Goal: Transaction & Acquisition: Purchase product/service

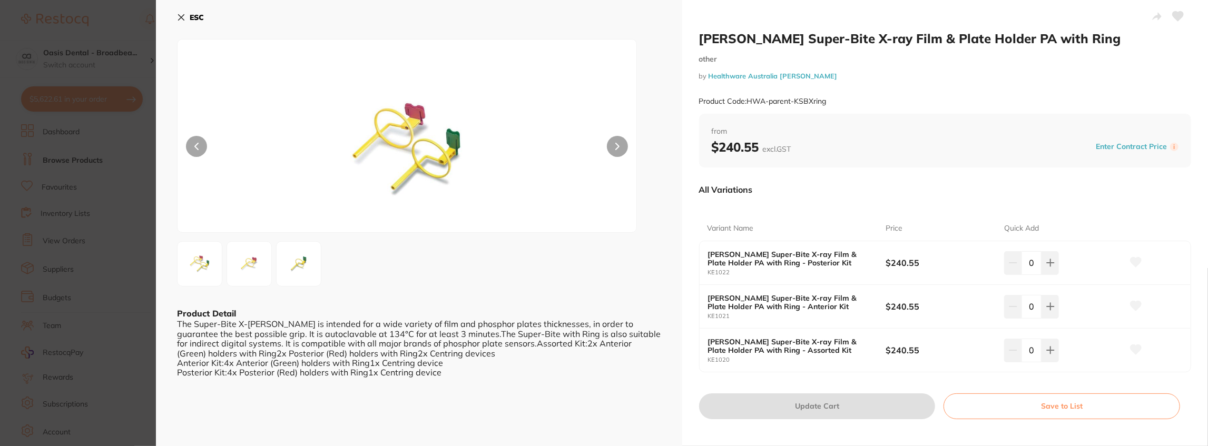
click at [180, 17] on icon at bounding box center [182, 18] width 6 height 6
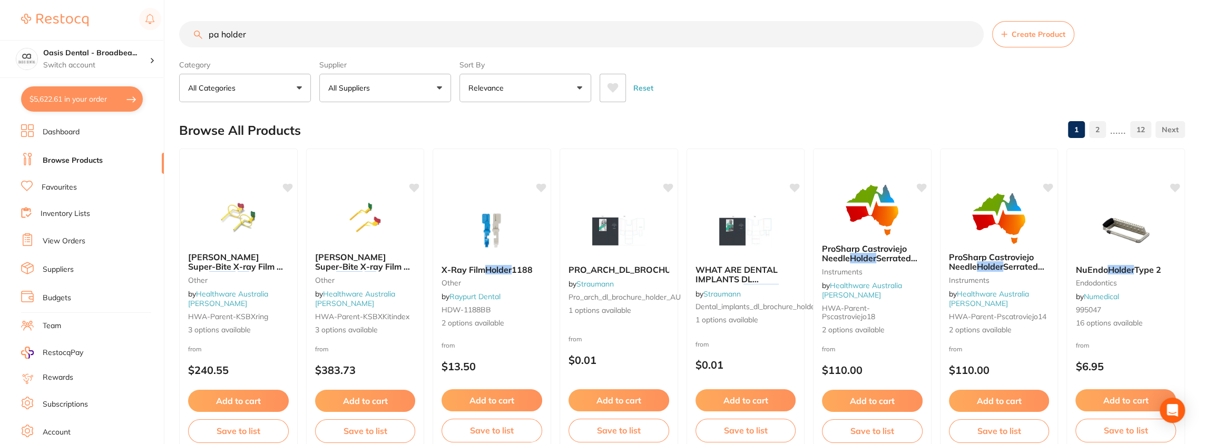
drag, startPoint x: 272, startPoint y: 35, endPoint x: 190, endPoint y: 31, distance: 81.8
click at [190, 31] on input "pa holder" at bounding box center [581, 34] width 805 height 26
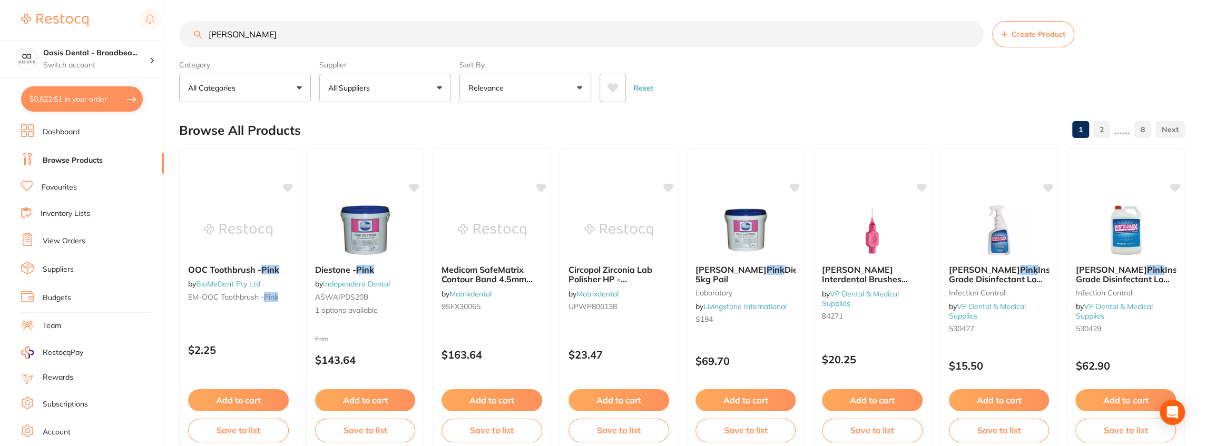
click at [258, 40] on input "[PERSON_NAME]" at bounding box center [581, 34] width 805 height 26
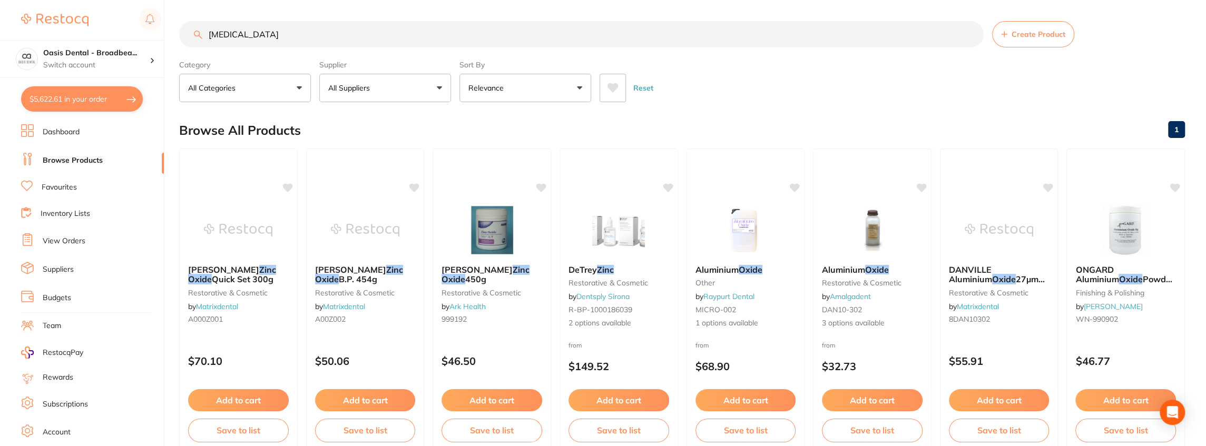
click at [96, 94] on button "$5,622.61 in your order" at bounding box center [82, 98] width 122 height 25
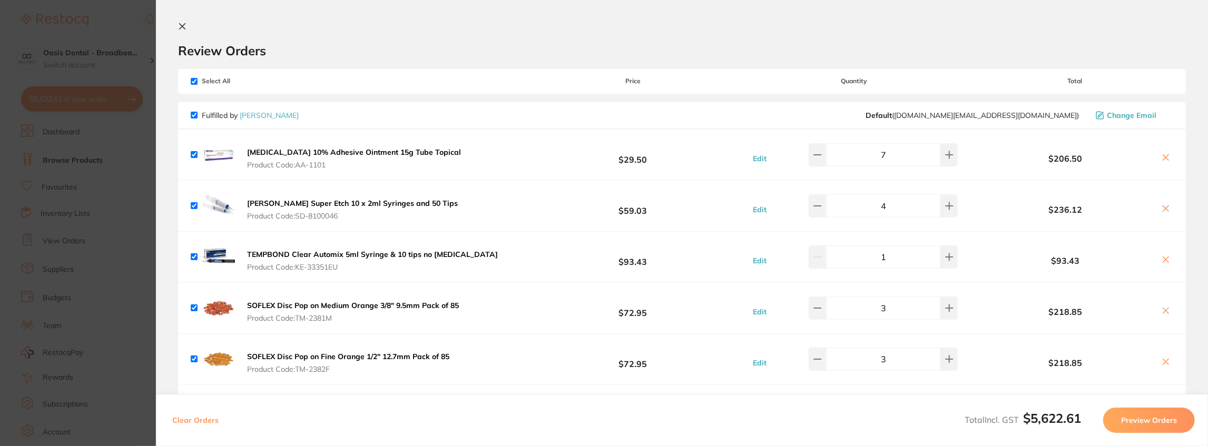
click at [182, 23] on icon at bounding box center [182, 26] width 8 height 8
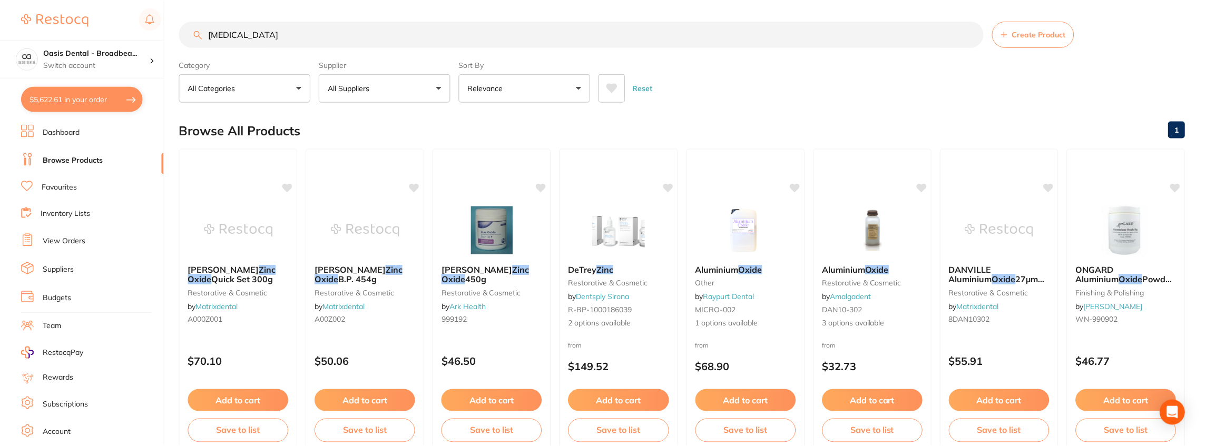
scroll to position [1, 0]
drag, startPoint x: 270, startPoint y: 33, endPoint x: 217, endPoint y: 34, distance: 53.2
click at [217, 34] on input "[MEDICAL_DATA]" at bounding box center [581, 33] width 805 height 26
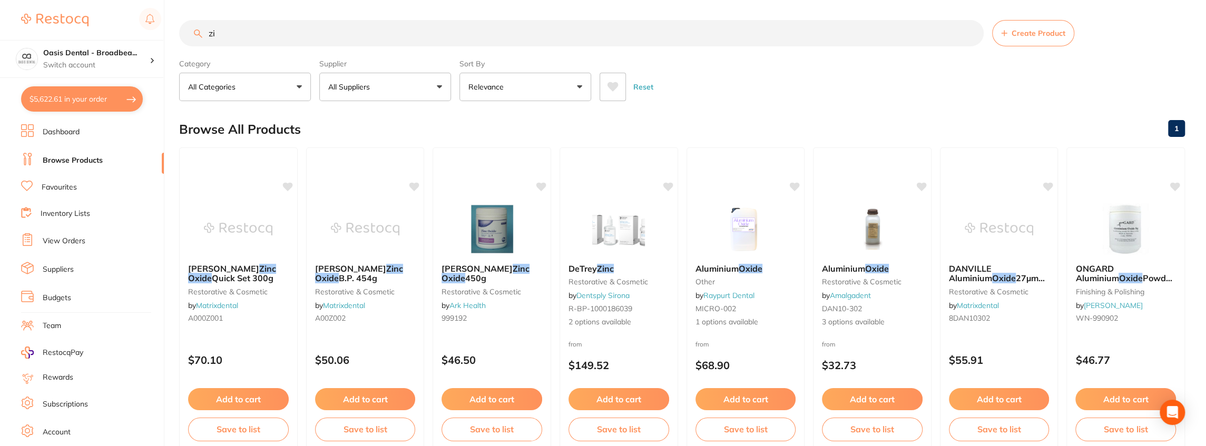
type input "z"
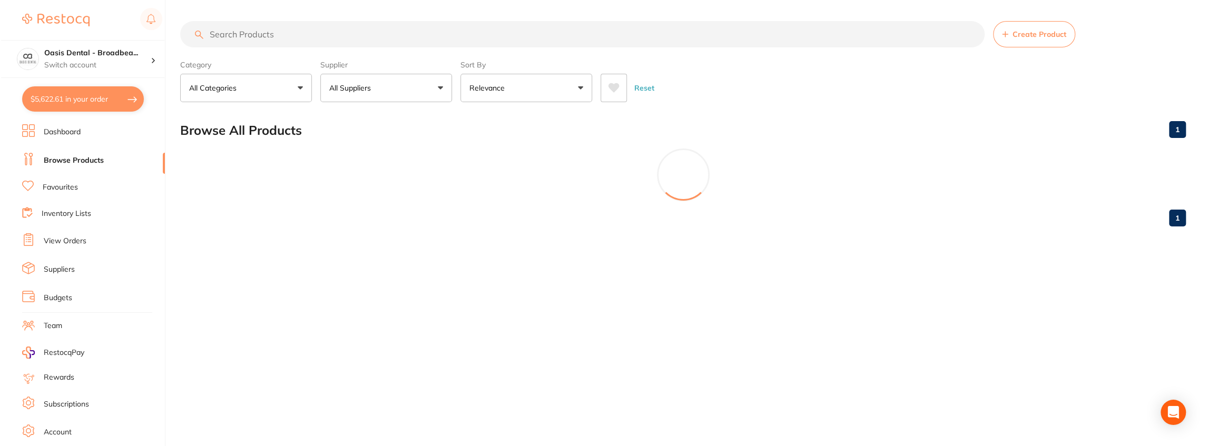
scroll to position [0, 0]
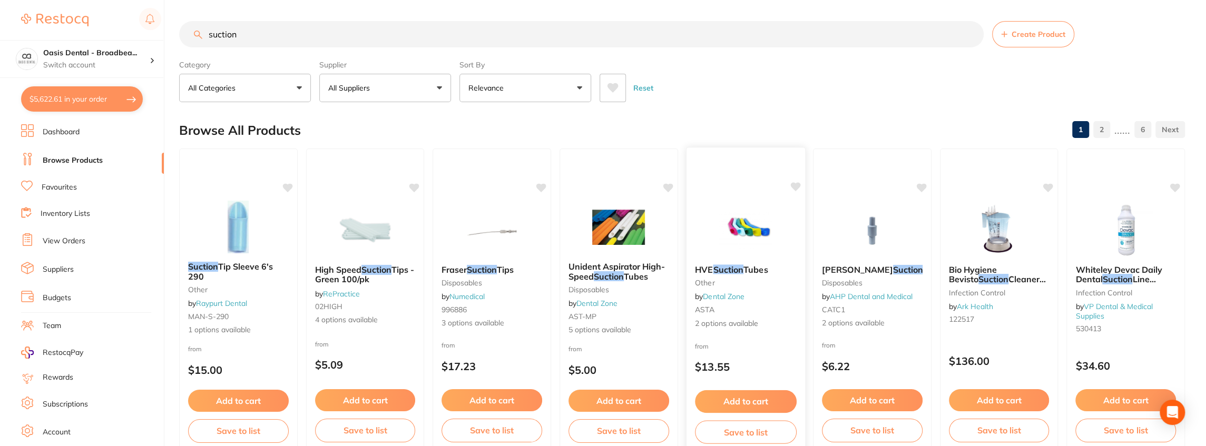
type input "suction"
click at [747, 228] on img at bounding box center [745, 229] width 69 height 53
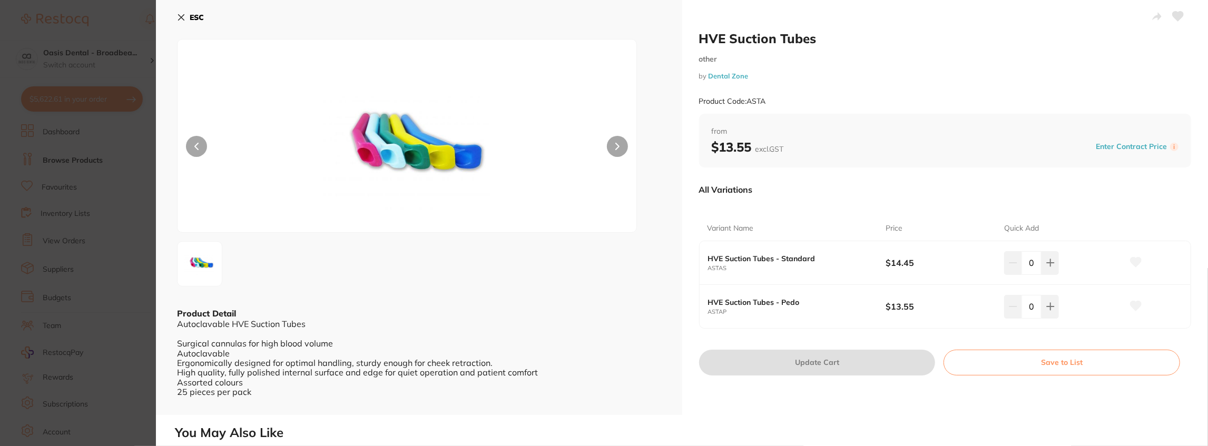
click at [178, 14] on icon at bounding box center [181, 17] width 8 height 8
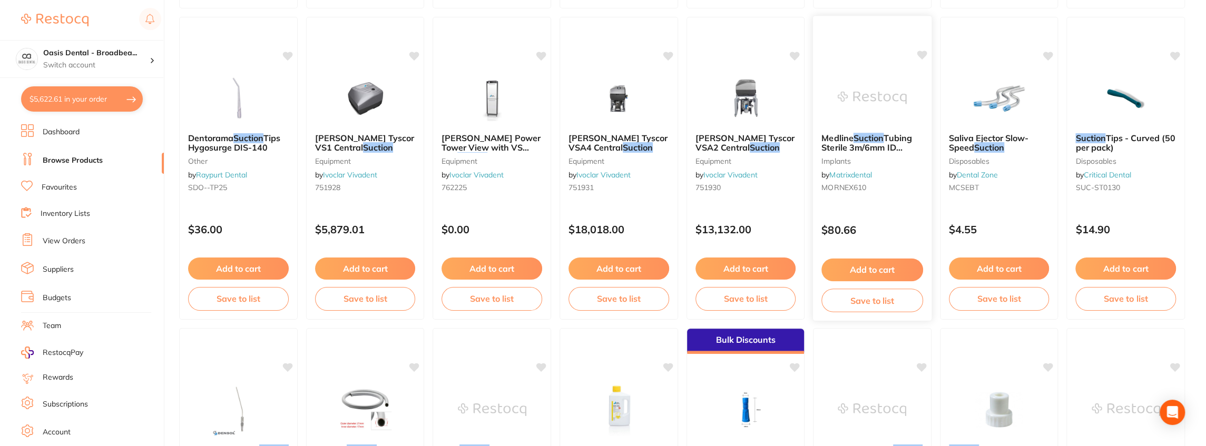
scroll to position [457, 0]
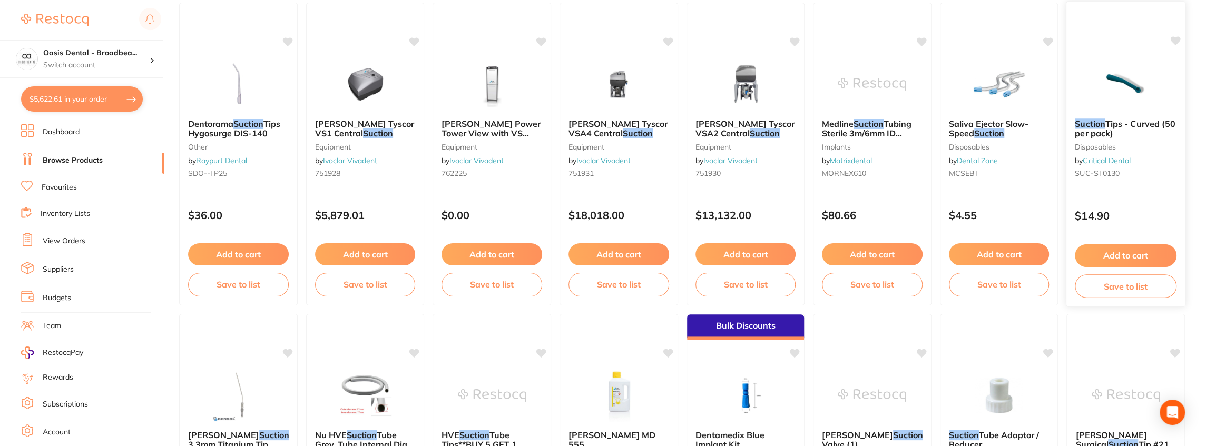
click at [1178, 37] on icon at bounding box center [1176, 40] width 10 height 9
click at [1130, 253] on button "Add to cart" at bounding box center [1126, 256] width 102 height 23
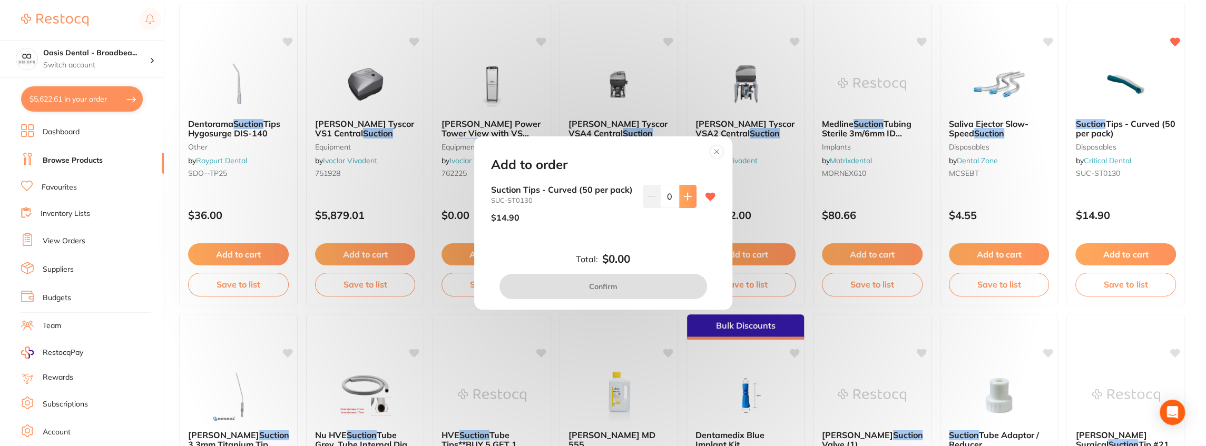
click at [680, 193] on button at bounding box center [687, 196] width 17 height 23
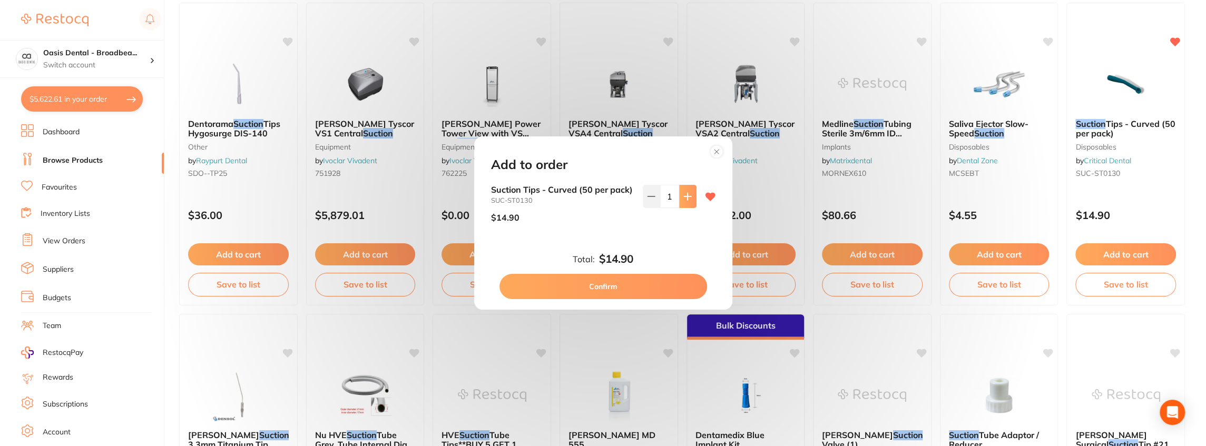
click at [680, 193] on button at bounding box center [687, 196] width 17 height 23
click at [690, 192] on button at bounding box center [687, 196] width 17 height 23
click at [651, 195] on icon at bounding box center [651, 196] width 8 height 8
type input "3"
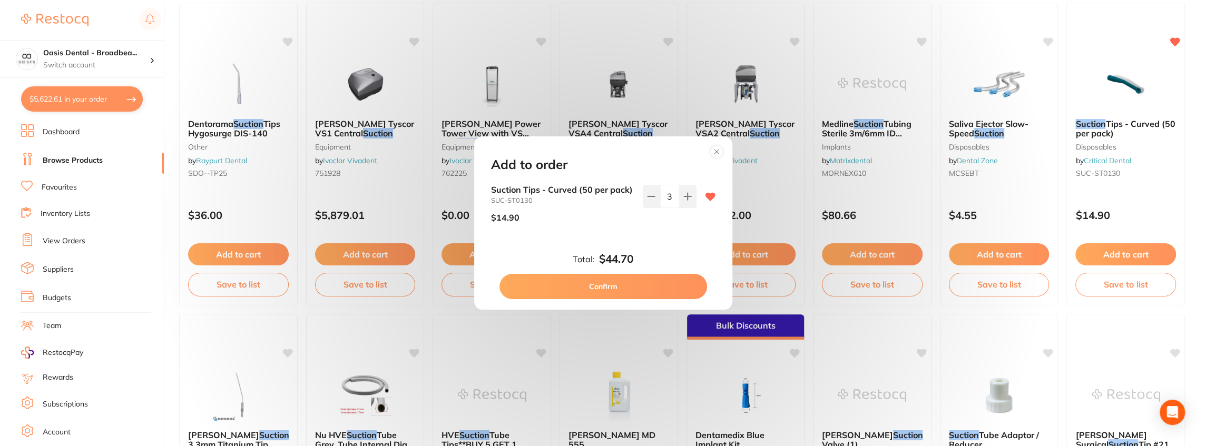
click at [603, 291] on button "Confirm" at bounding box center [604, 286] width 208 height 25
checkbox input "false"
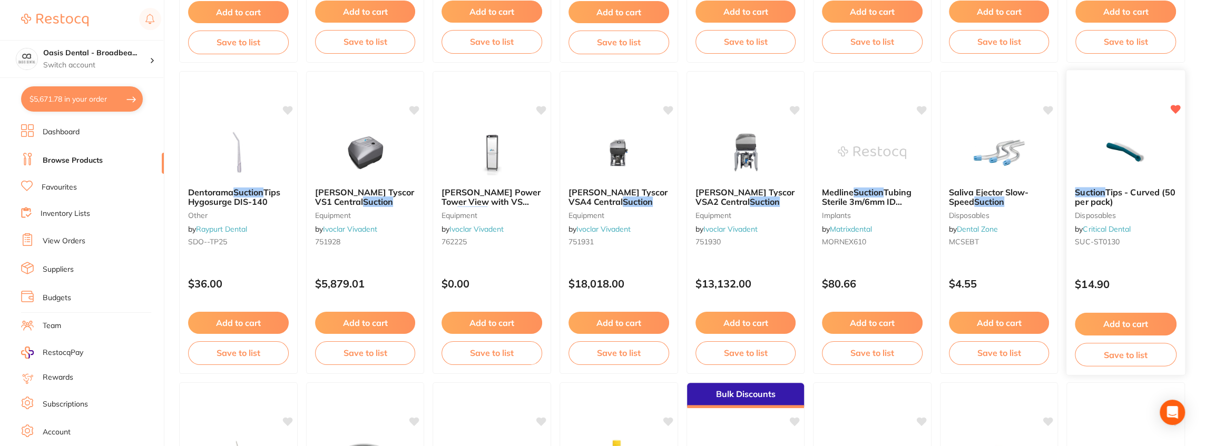
scroll to position [387, 0]
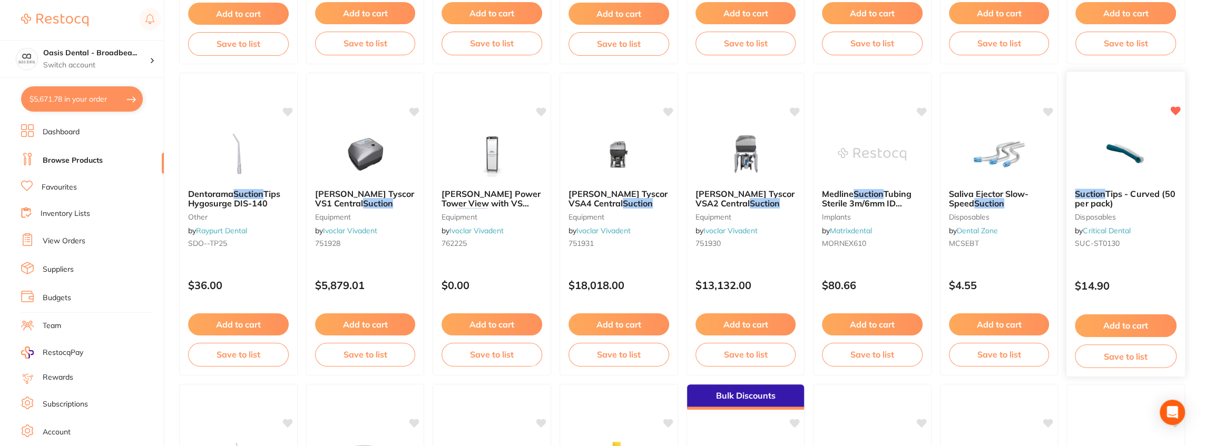
click at [1178, 108] on icon at bounding box center [1176, 110] width 10 height 9
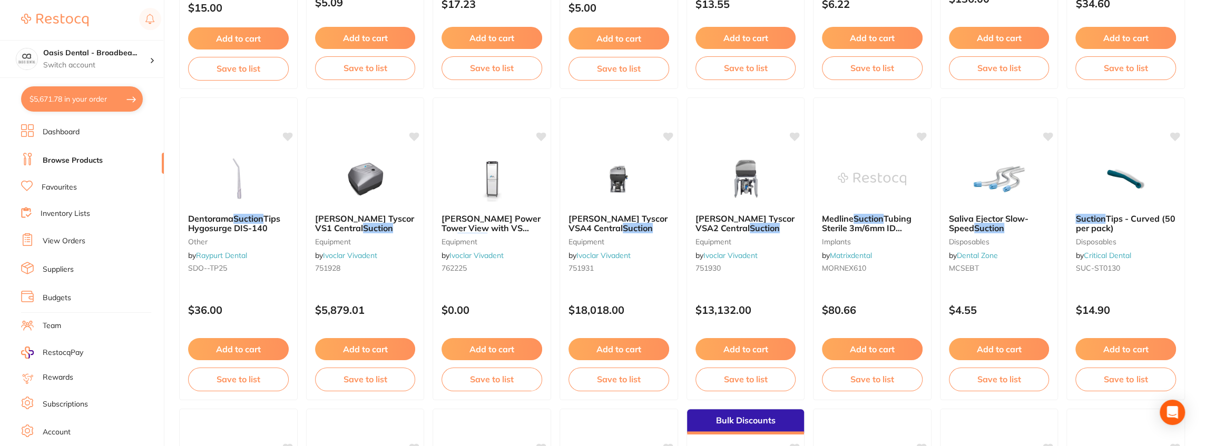
scroll to position [352, 0]
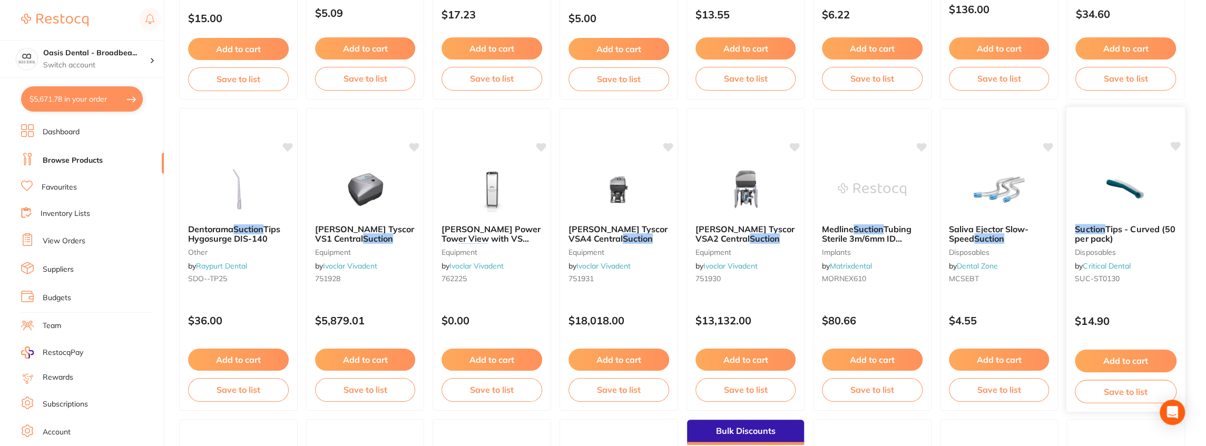
click at [1175, 147] on icon at bounding box center [1176, 146] width 10 height 9
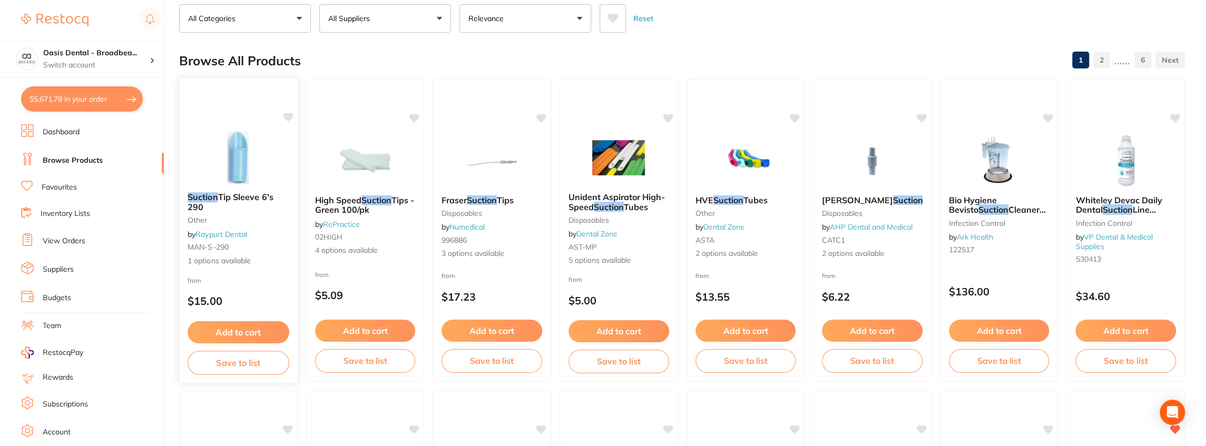
scroll to position [0, 0]
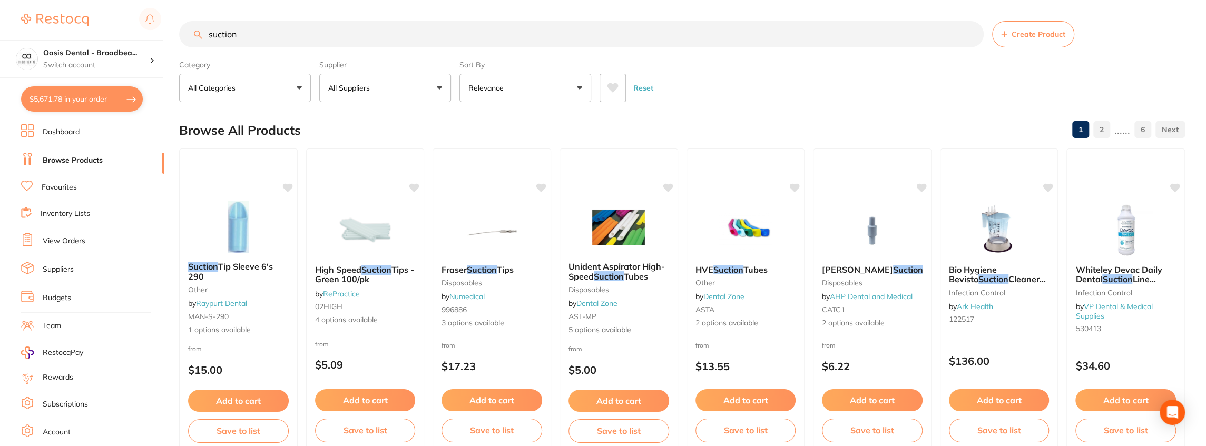
drag, startPoint x: 260, startPoint y: 38, endPoint x: 133, endPoint y: 36, distance: 127.0
click at [133, 36] on div "$5,671.78 Oasis Dental - Broadbea... Switch account Oasis Dental - Broadbeach $…" at bounding box center [603, 223] width 1206 height 446
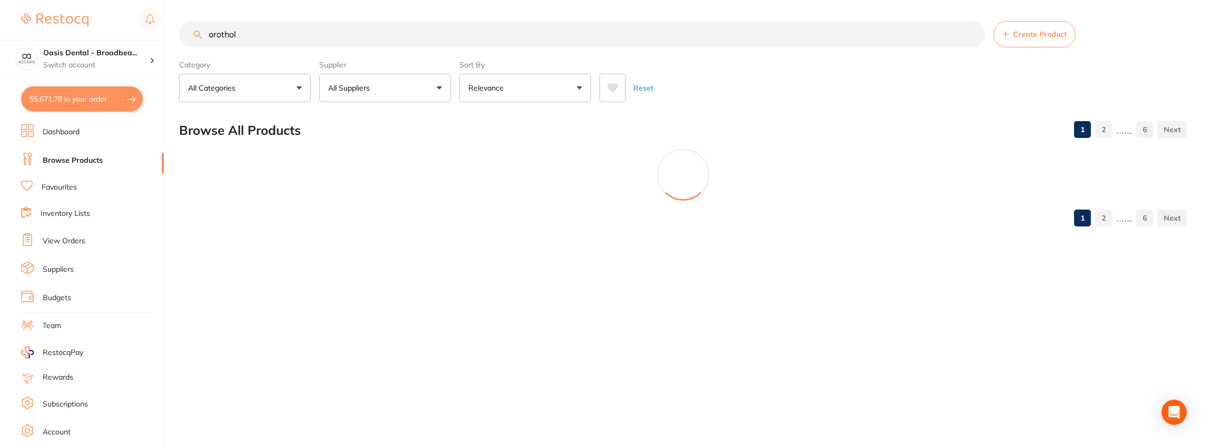
type input "orothol"
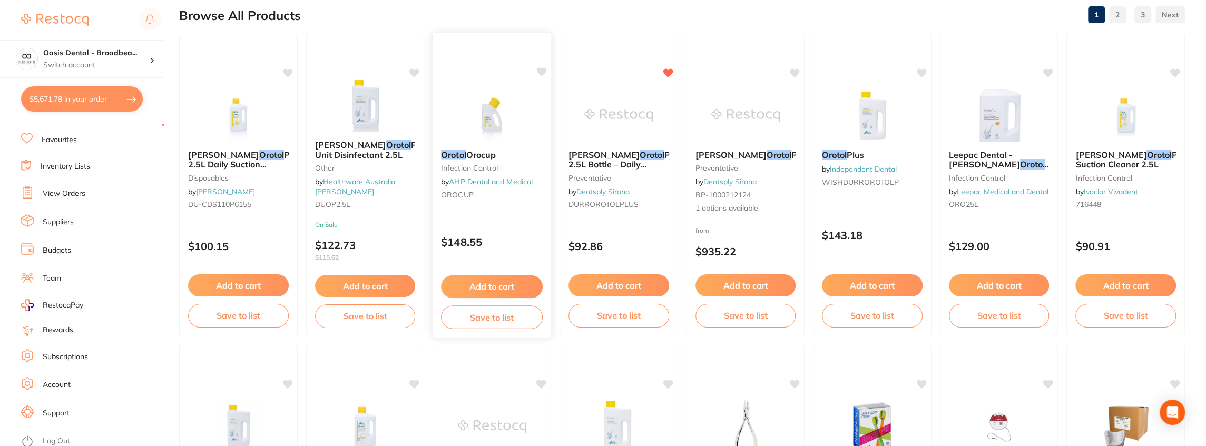
scroll to position [105, 0]
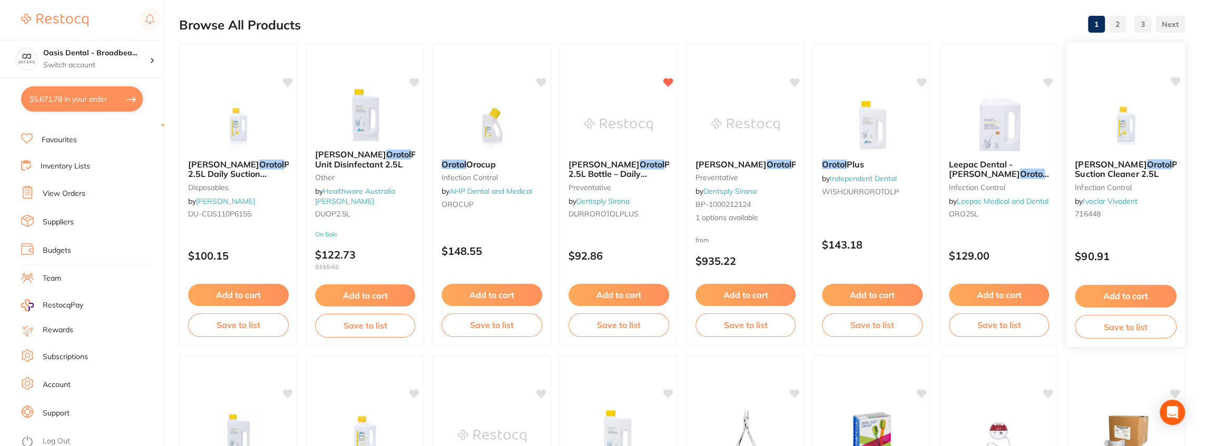
click at [1116, 299] on button "Add to cart" at bounding box center [1126, 296] width 102 height 23
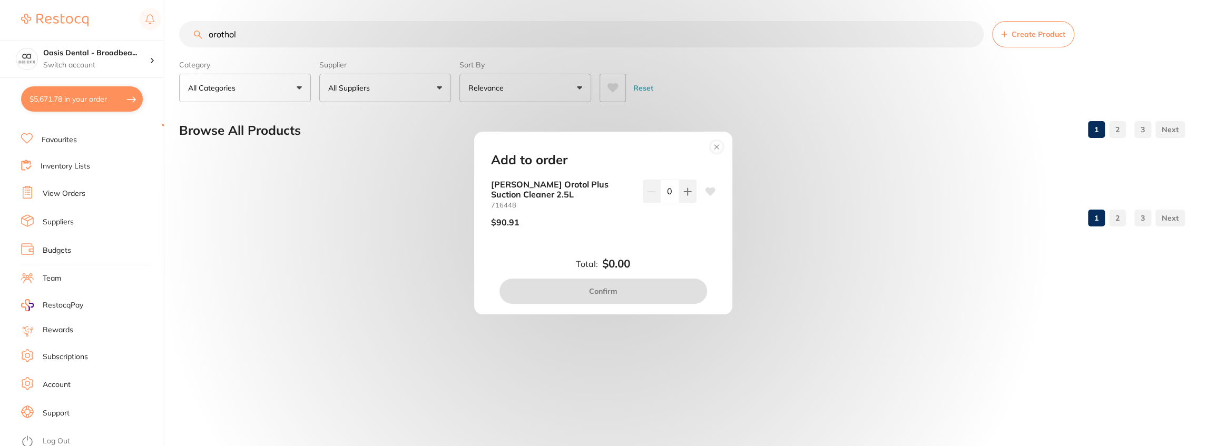
scroll to position [0, 0]
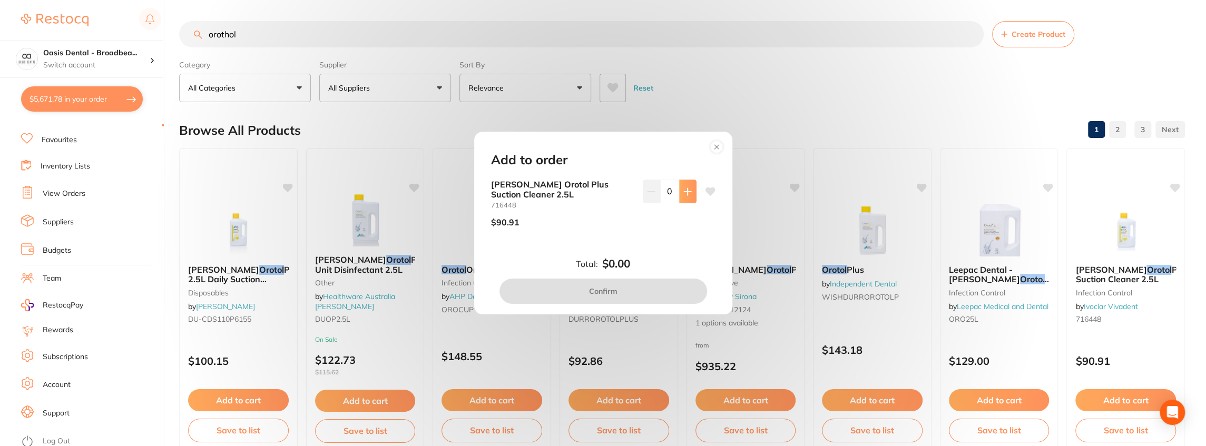
click at [685, 194] on icon at bounding box center [688, 192] width 8 height 8
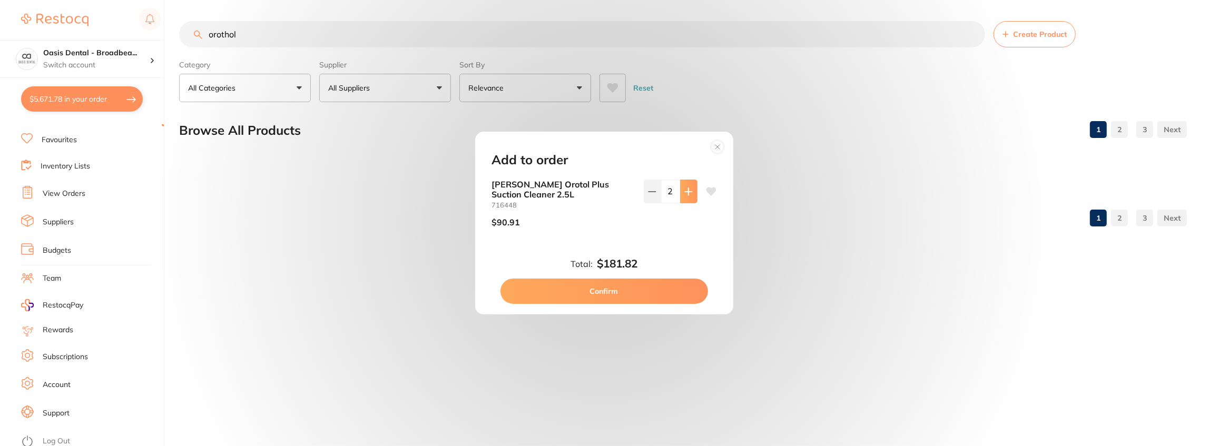
click at [685, 194] on icon at bounding box center [688, 191] width 7 height 7
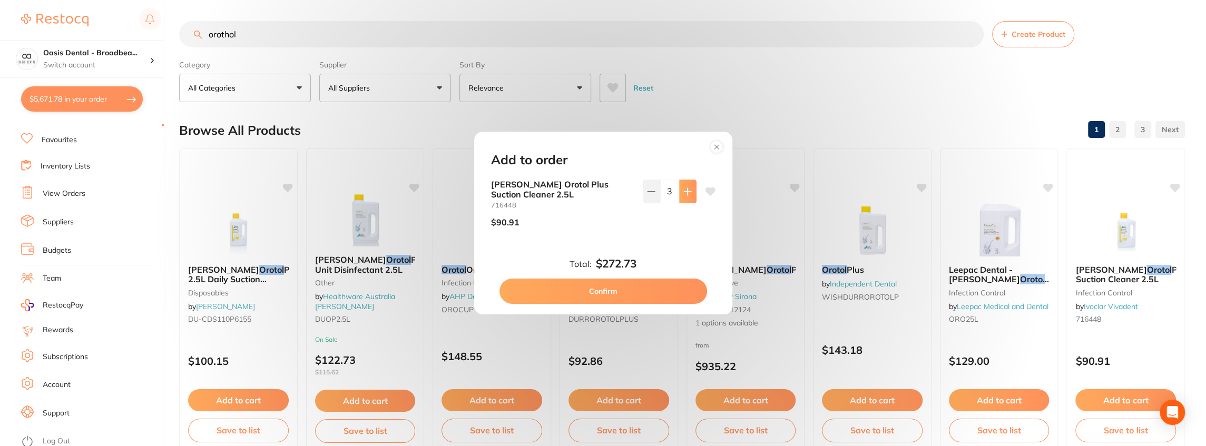
click at [685, 194] on icon at bounding box center [687, 191] width 7 height 7
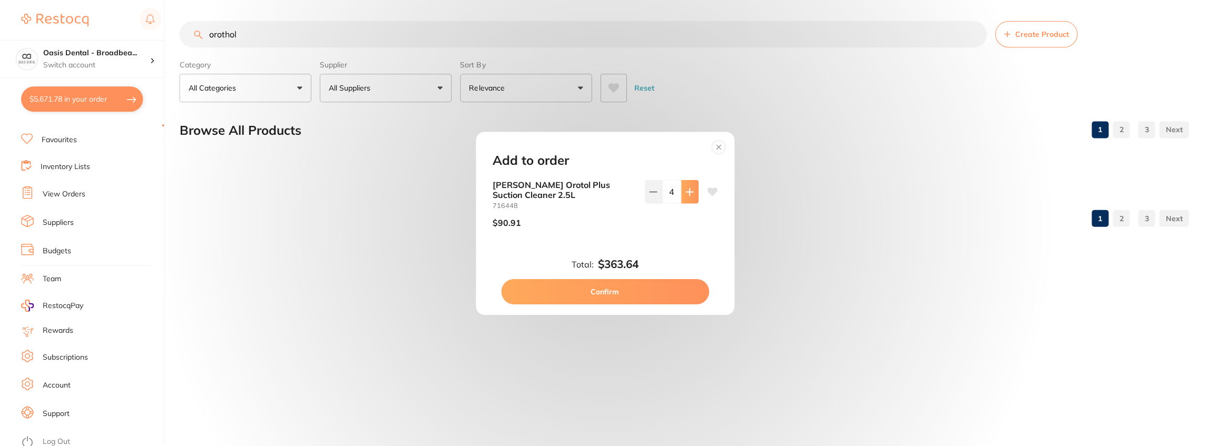
click at [685, 194] on icon at bounding box center [689, 192] width 8 height 8
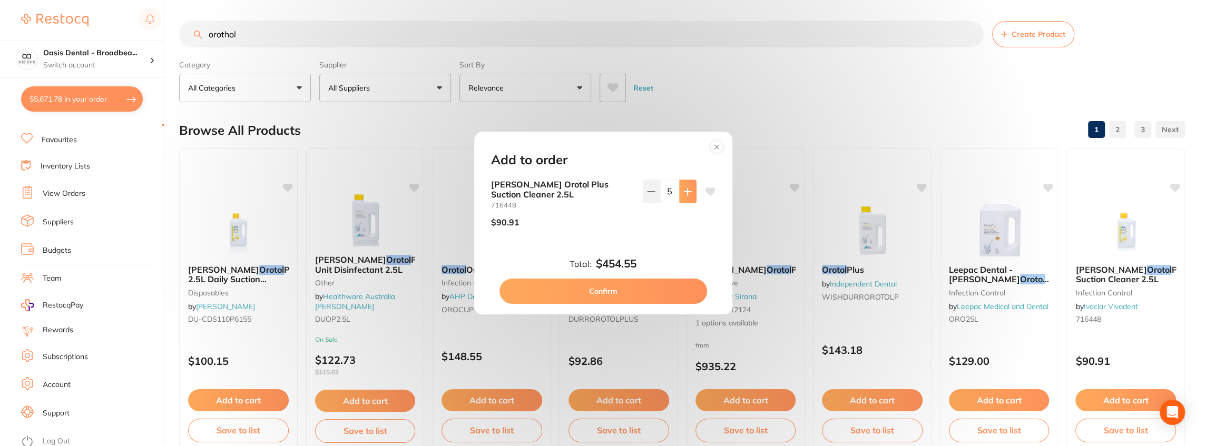
click at [685, 194] on icon at bounding box center [688, 192] width 8 height 8
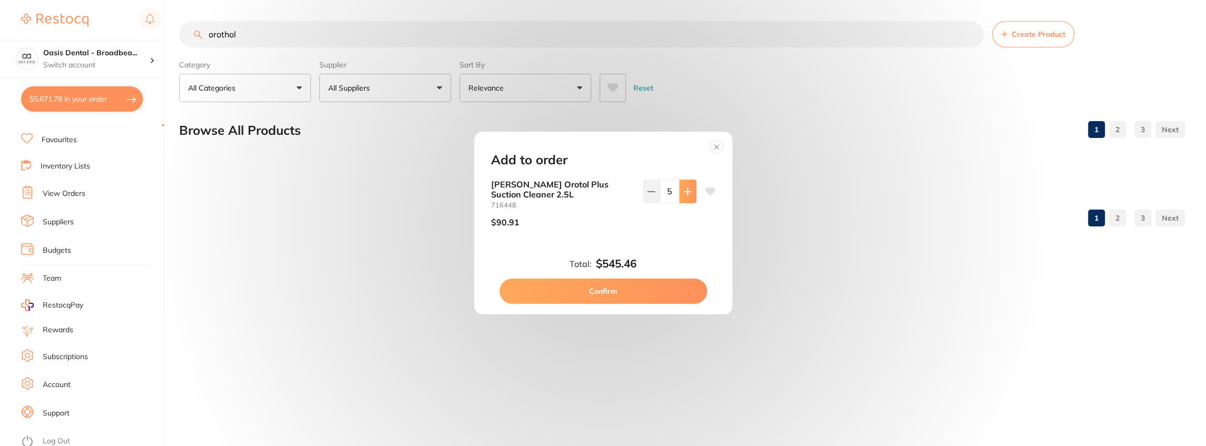
type input "6"
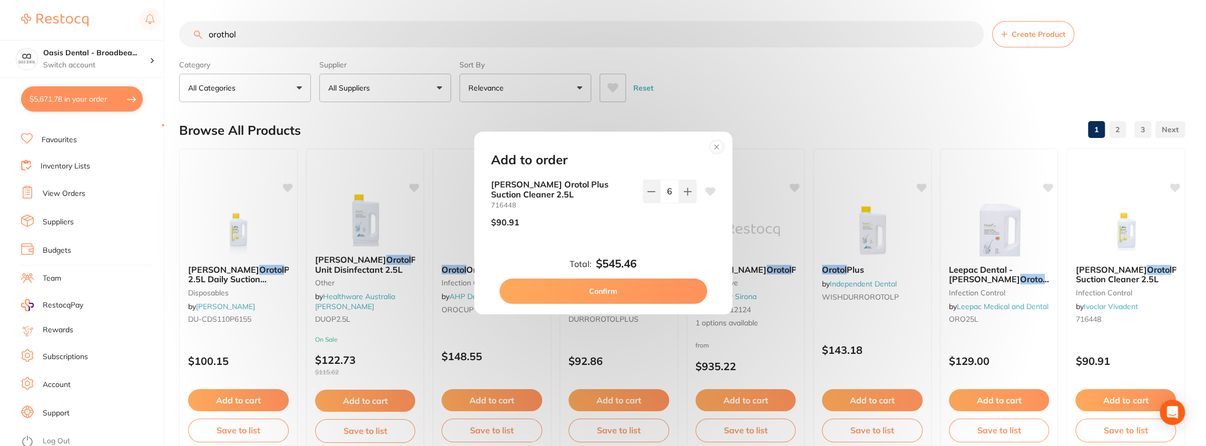
click at [625, 297] on button "Confirm" at bounding box center [604, 291] width 208 height 25
checkbox input "false"
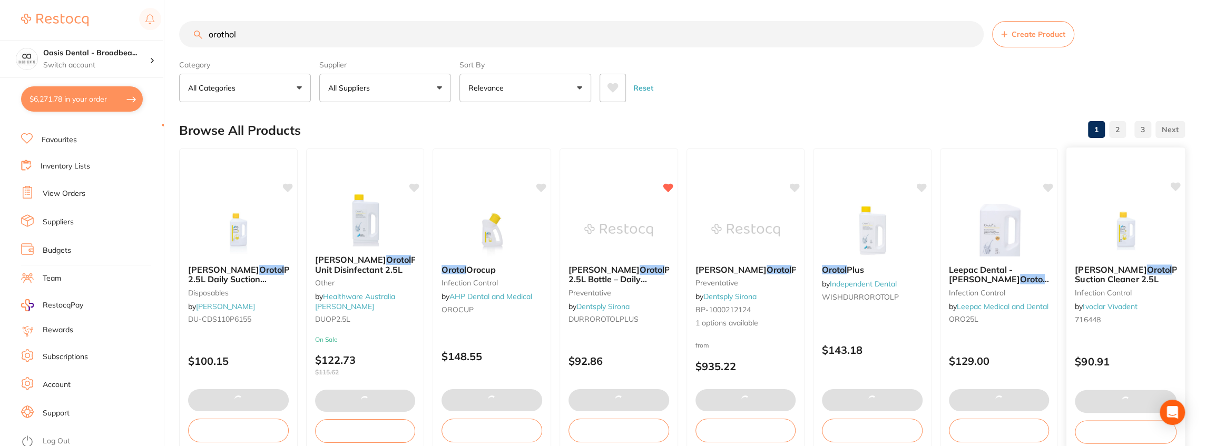
click at [1175, 187] on icon at bounding box center [1176, 186] width 10 height 9
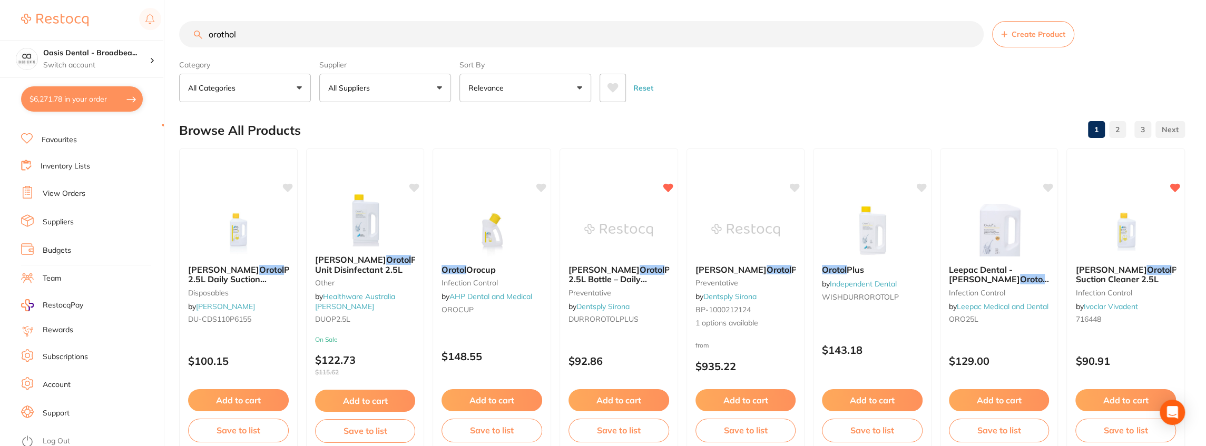
click at [346, 43] on input "orothol" at bounding box center [581, 34] width 805 height 26
drag, startPoint x: 282, startPoint y: 42, endPoint x: 59, endPoint y: 22, distance: 223.8
click at [67, 26] on div "$6,271.78 Oasis Dental - Broadbea... Switch account Oasis Dental - Broadbeach $…" at bounding box center [603, 223] width 1206 height 446
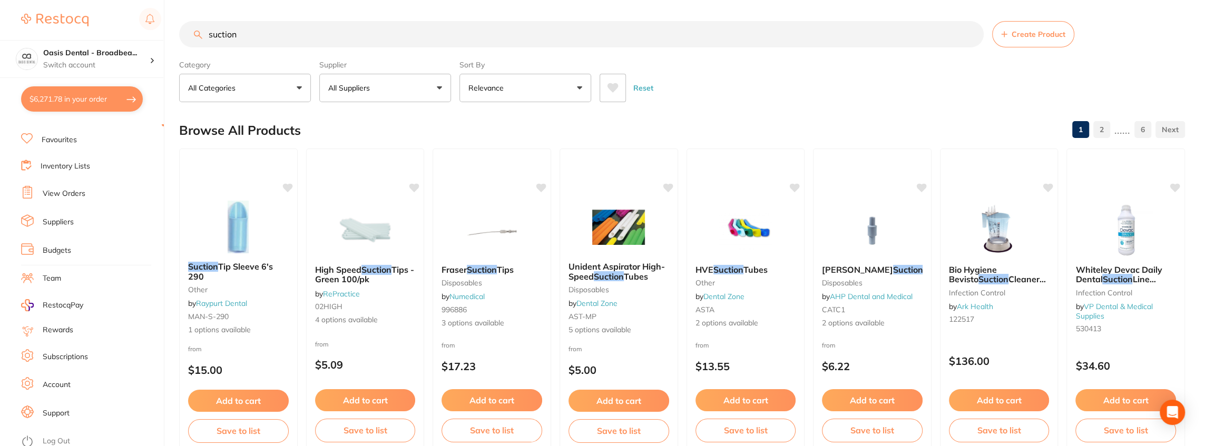
click at [438, 92] on button "All Suppliers" at bounding box center [385, 88] width 132 height 28
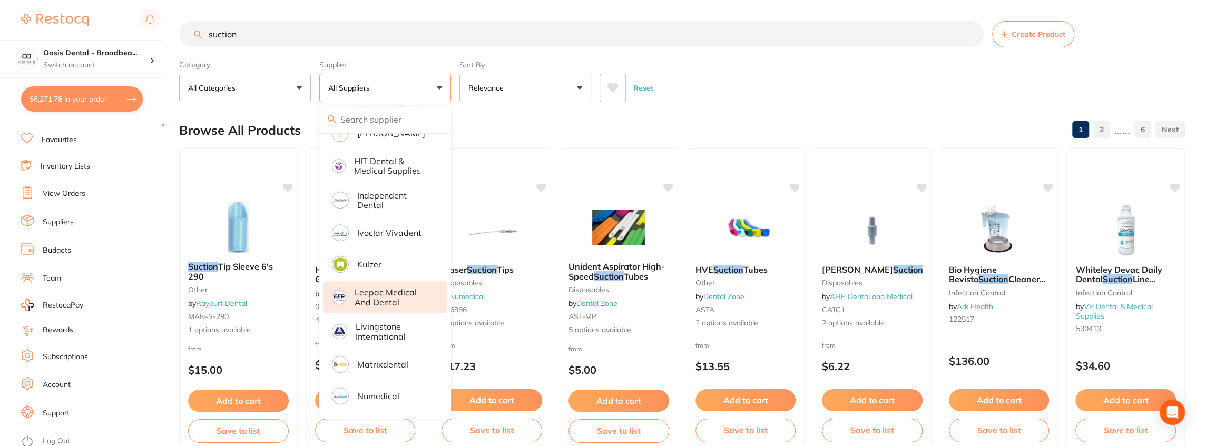
scroll to position [562, 0]
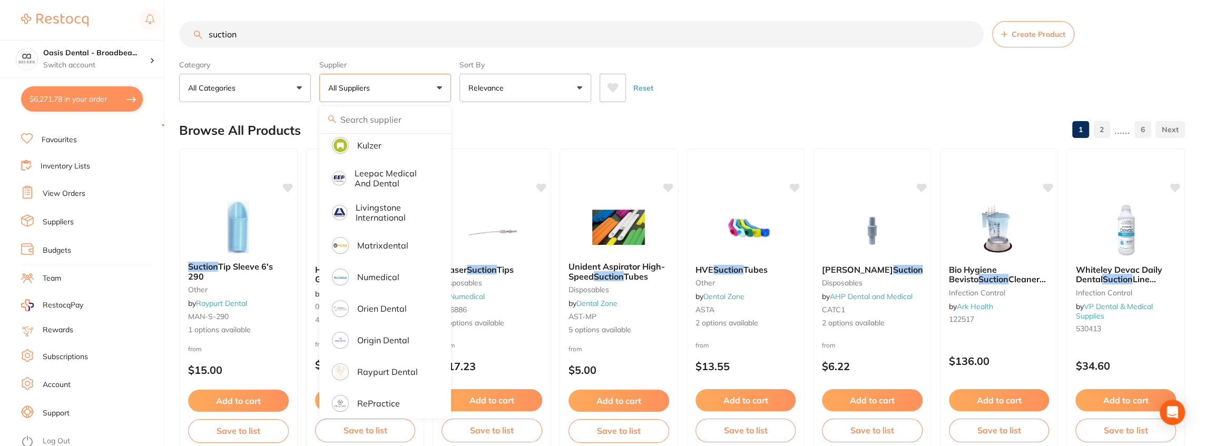
click at [284, 36] on input "suction" at bounding box center [581, 34] width 805 height 26
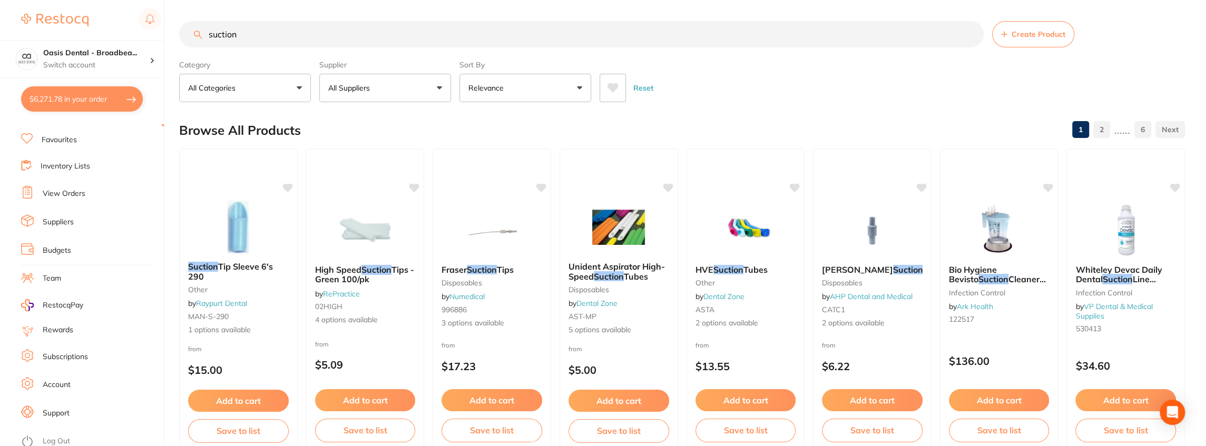
click at [440, 91] on button "All Suppliers" at bounding box center [385, 88] width 132 height 28
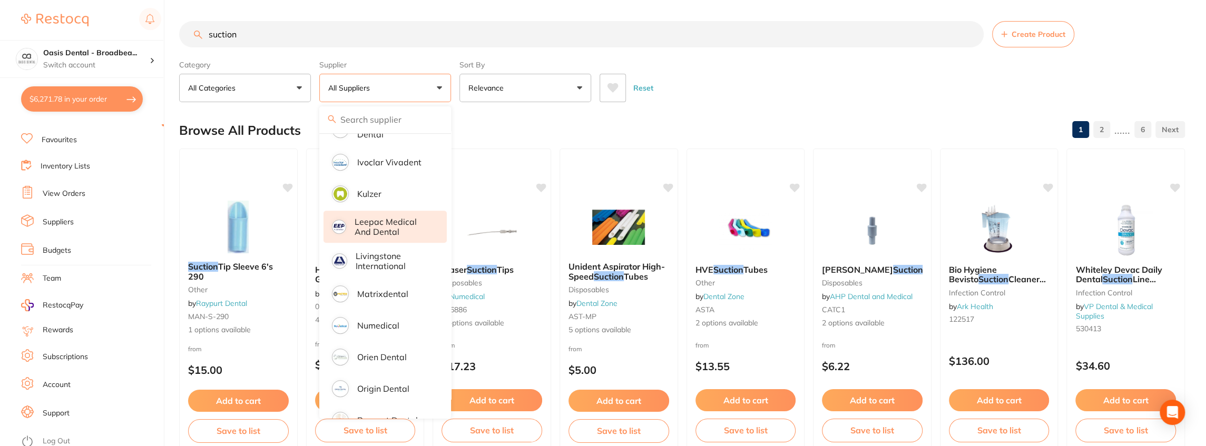
scroll to position [422, 0]
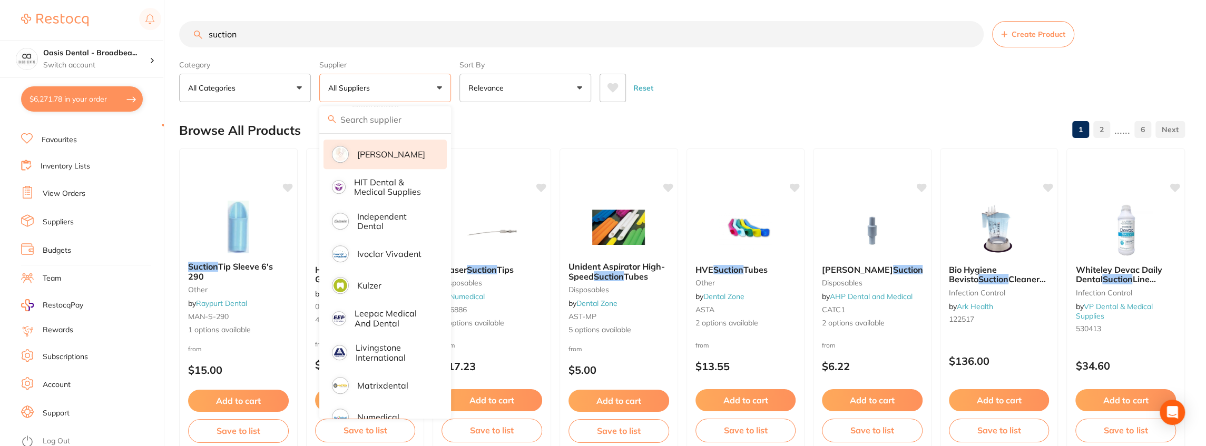
click at [380, 150] on p "[PERSON_NAME]" at bounding box center [391, 154] width 68 height 9
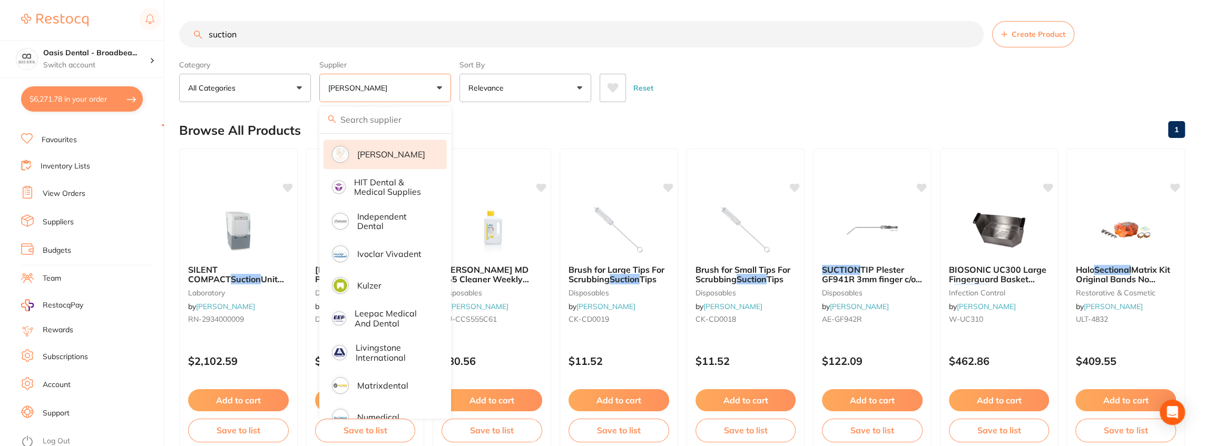
click at [696, 52] on section "suction Create Product Category All Categories All Categories disposables infec…" at bounding box center [682, 61] width 1006 height 81
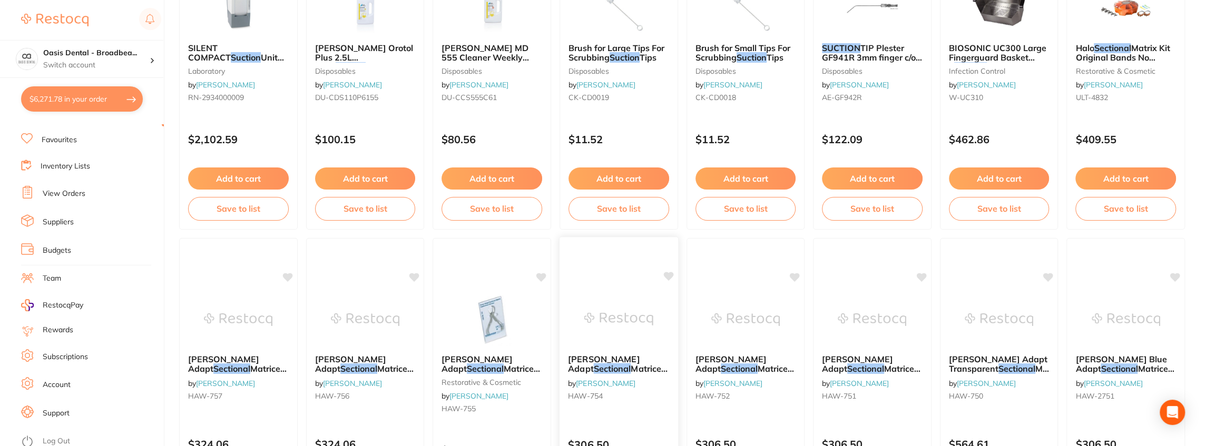
scroll to position [0, 0]
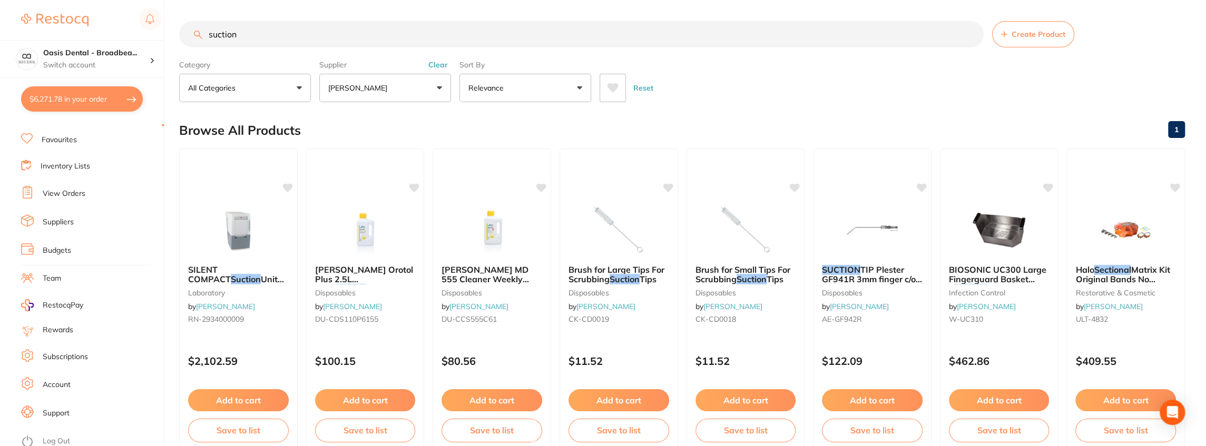
click at [301, 25] on input "suction" at bounding box center [581, 34] width 805 height 26
type input "suction tip"
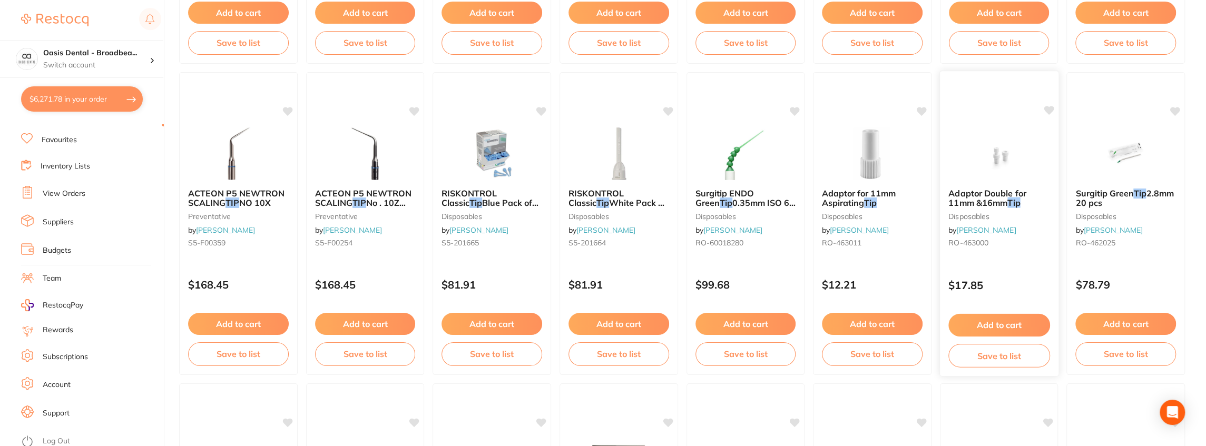
scroll to position [703, 0]
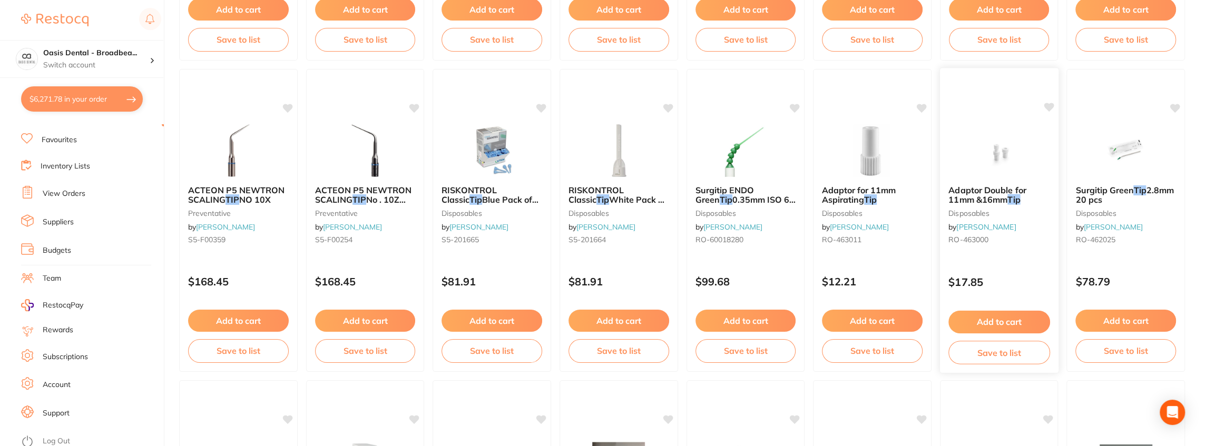
click at [1010, 320] on button "Add to cart" at bounding box center [1000, 322] width 102 height 23
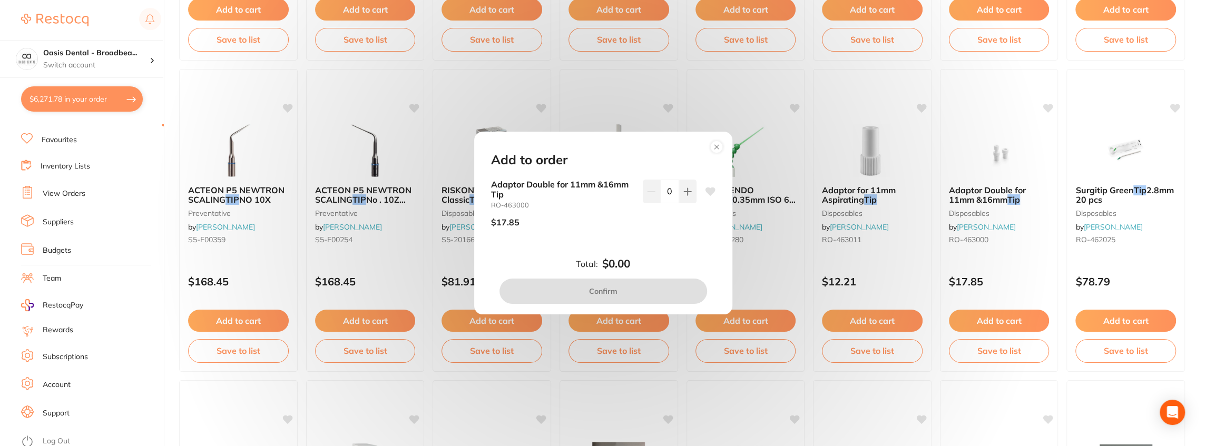
click at [718, 147] on circle at bounding box center [716, 147] width 12 height 12
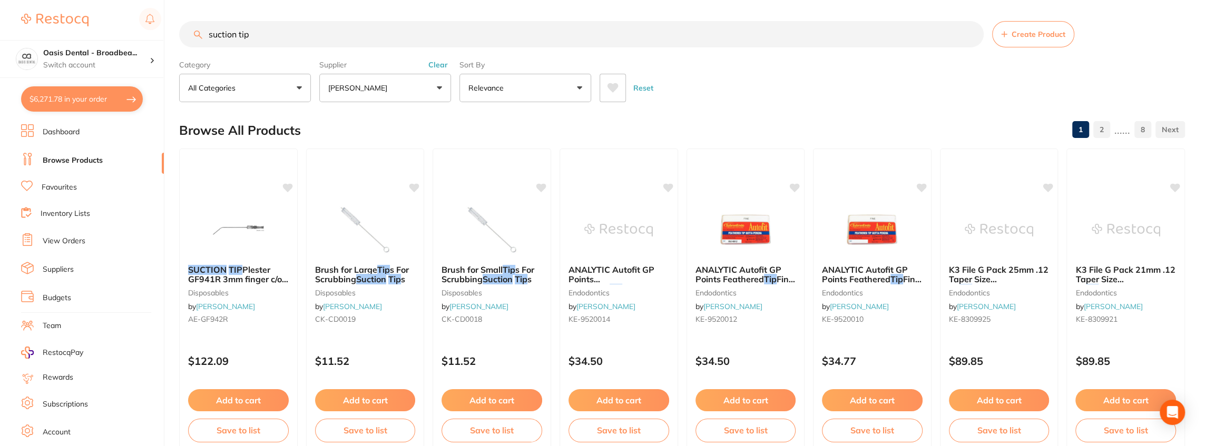
scroll to position [0, 0]
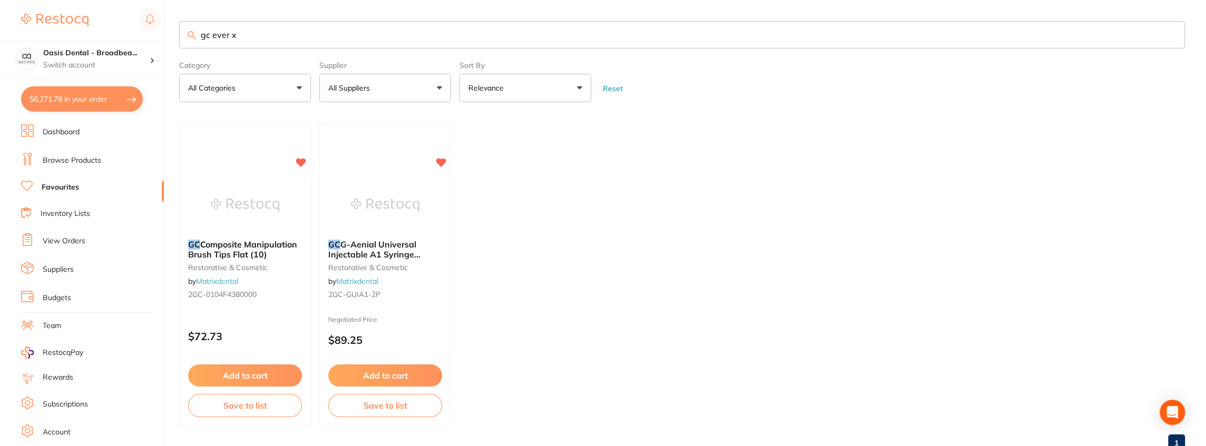
click at [135, 26] on div "$6,271.78 Oasis Dental - Broadbea... Switch account Oasis Dental - Broadbeach $…" at bounding box center [603, 223] width 1206 height 446
type input "saliva ejector"
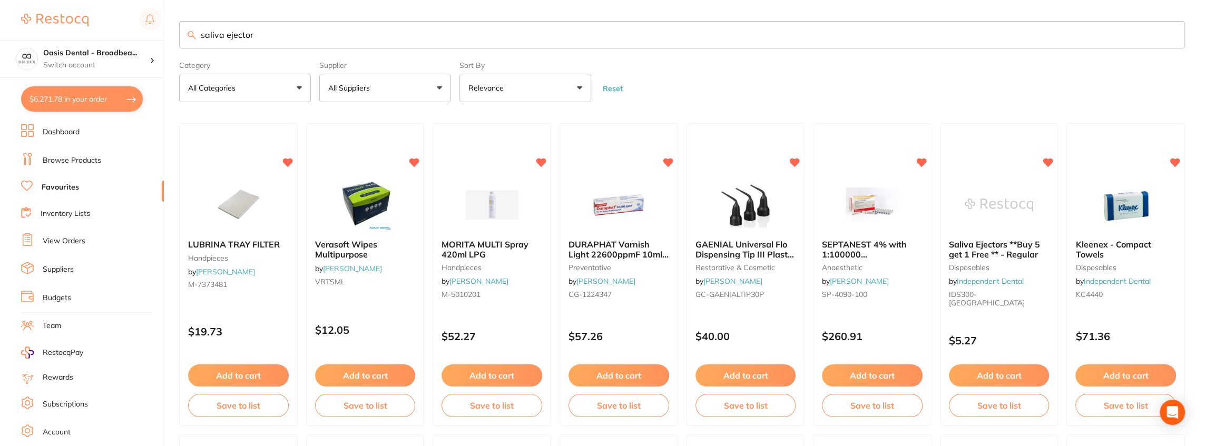
click at [271, 43] on input "saliva ejector" at bounding box center [682, 34] width 1006 height 27
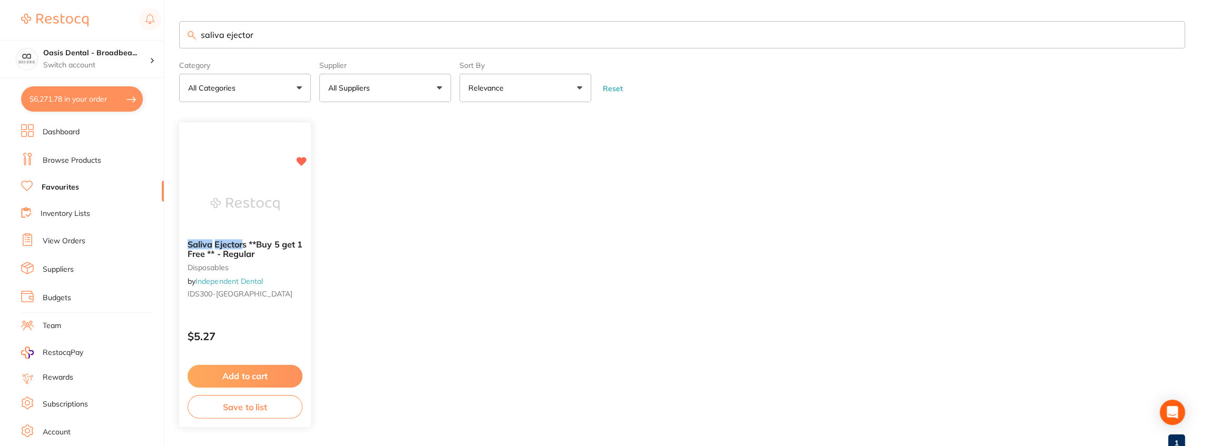
click at [229, 249] on span "s **Buy 5 get 1 Free ** - Regular" at bounding box center [245, 249] width 115 height 21
click at [268, 246] on section at bounding box center [603, 223] width 1206 height 446
click at [249, 372] on button "Add to cart" at bounding box center [245, 376] width 115 height 23
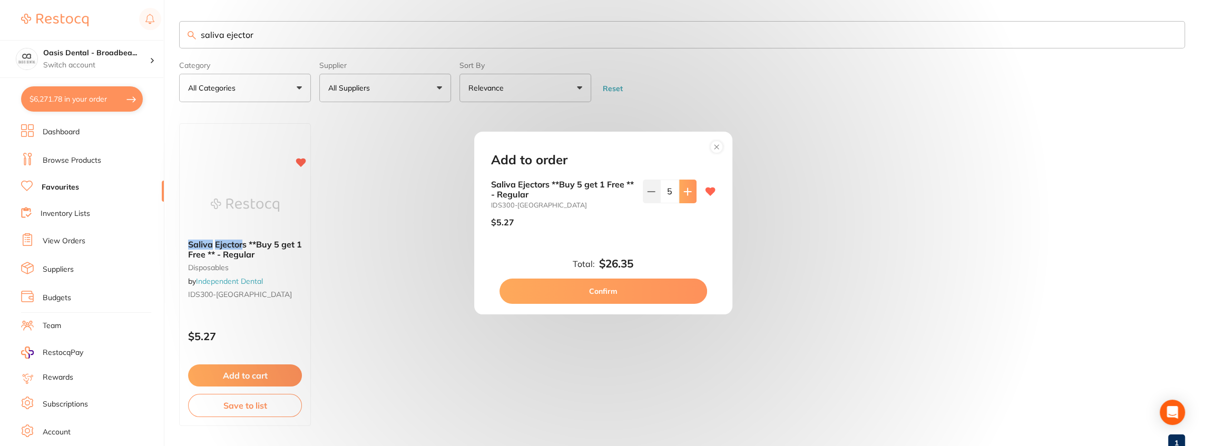
click at [684, 195] on icon at bounding box center [688, 192] width 8 height 8
click at [681, 196] on button at bounding box center [687, 191] width 17 height 23
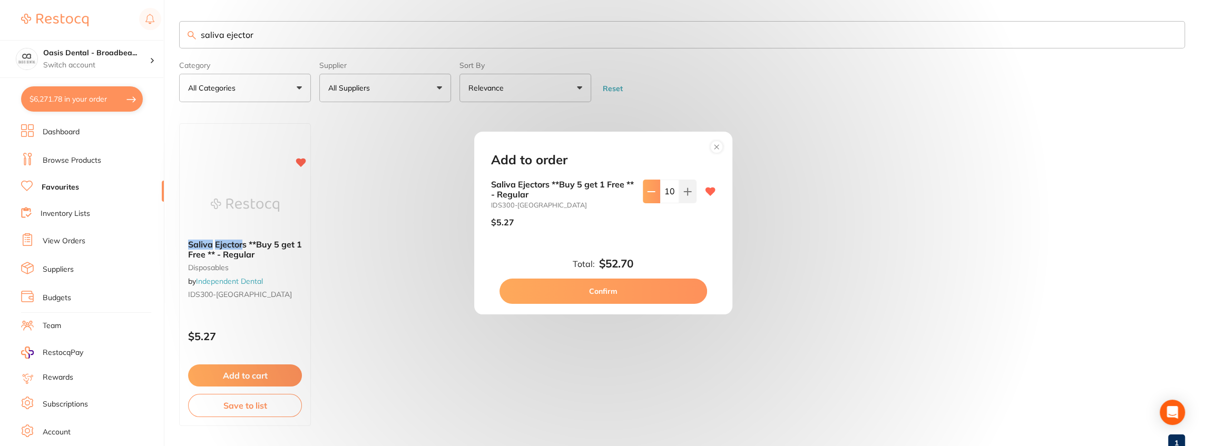
click at [647, 189] on icon at bounding box center [651, 192] width 8 height 8
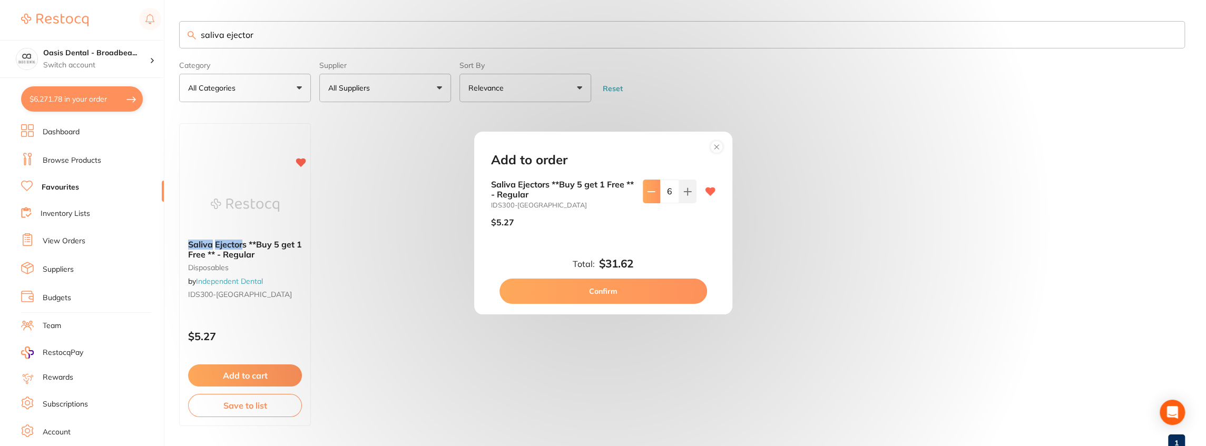
type input "5"
click at [650, 294] on button "Confirm" at bounding box center [604, 291] width 208 height 25
click at [650, 294] on ul "Saliva Ejector s **Buy 5 get 1 Free ** - Regular disposables by Independent Den…" at bounding box center [682, 274] width 1006 height 303
